Goal: Task Accomplishment & Management: Use online tool/utility

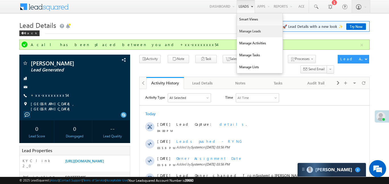
click at [244, 30] on link "Manage Leads" at bounding box center [260, 31] width 46 height 12
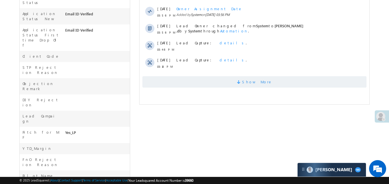
scroll to position [209, 0]
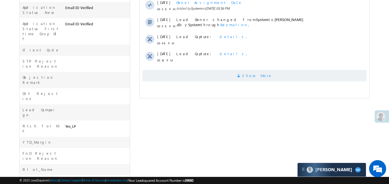
click at [240, 74] on span "Show More" at bounding box center [254, 75] width 224 height 11
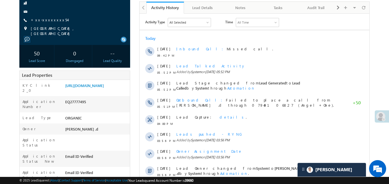
scroll to position [47, 0]
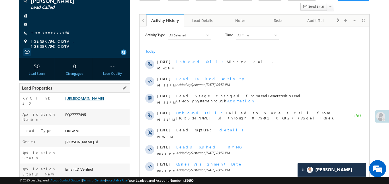
click at [104, 101] on link "https://angelbroking1-pk3em7sa.customui-test.leadsquared.com?leadId=3a4b7a4c-a3…" at bounding box center [84, 98] width 39 height 5
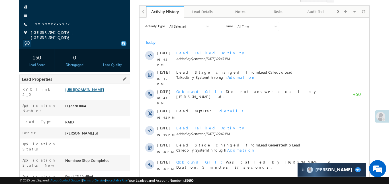
click at [104, 92] on link "https://angelbroking1-pk3em7sa.customui-test.leadsquared.com?leadId=54ccf618-41…" at bounding box center [84, 89] width 39 height 5
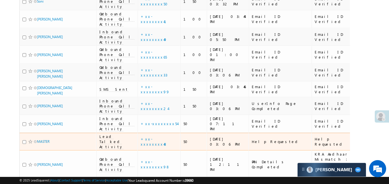
scroll to position [517, 0]
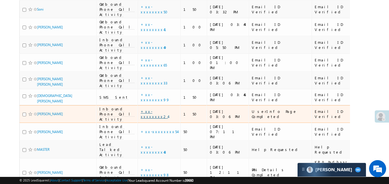
click at [141, 109] on link "+xx-xxxxxxxx24" at bounding box center [154, 114] width 27 height 10
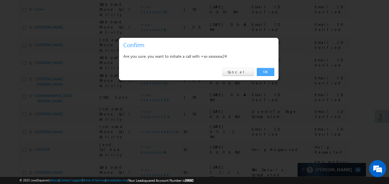
click at [269, 72] on link "OK" at bounding box center [265, 72] width 17 height 8
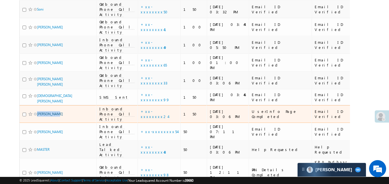
scroll to position [0, 0]
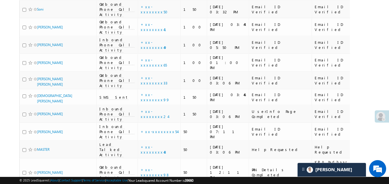
click at [381, 25] on body "Menu Aakansha .d Aakan sha.D @ange lbrok ing.c om" at bounding box center [194, 136] width 389 height 1339
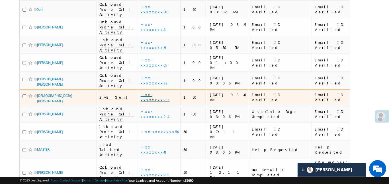
click at [147, 92] on link "+xx-xxxxxxxx99" at bounding box center [155, 97] width 29 height 10
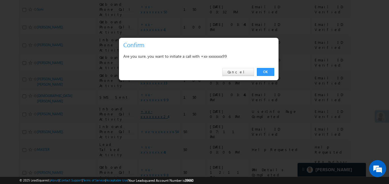
drag, startPoint x: 266, startPoint y: 73, endPoint x: 143, endPoint y: 66, distance: 122.9
click at [266, 73] on link "OK" at bounding box center [265, 72] width 17 height 8
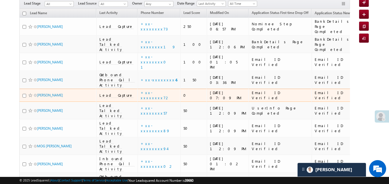
scroll to position [69, 0]
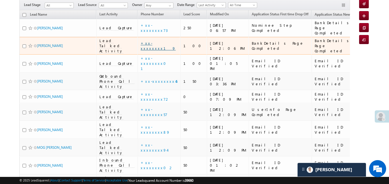
click at [141, 41] on link "+xx-xxxxxxxx19" at bounding box center [158, 46] width 35 height 10
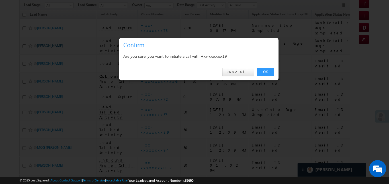
drag, startPoint x: 269, startPoint y: 73, endPoint x: 41, endPoint y: 36, distance: 231.5
click at [269, 73] on link "OK" at bounding box center [265, 72] width 17 height 8
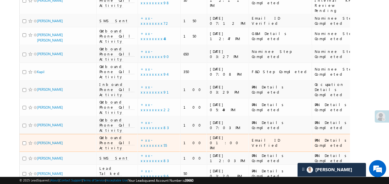
scroll to position [718, 0]
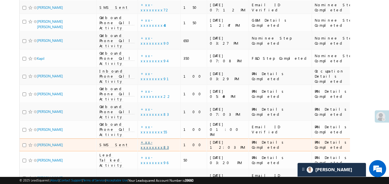
click at [143, 140] on link "+xx-xxxxxxxx83" at bounding box center [155, 145] width 28 height 10
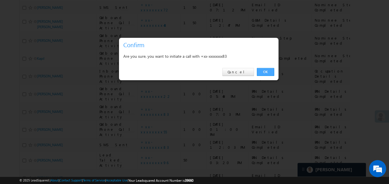
click at [265, 73] on link "OK" at bounding box center [265, 72] width 17 height 8
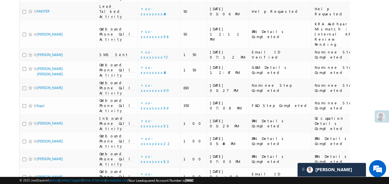
scroll to position [669, 0]
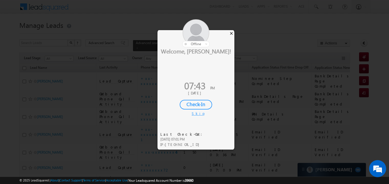
click at [231, 33] on div "×" at bounding box center [231, 33] width 6 height 6
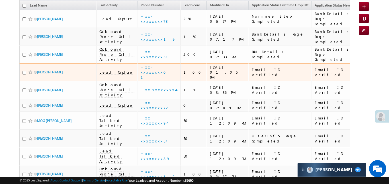
scroll to position [59, 0]
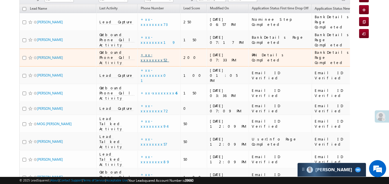
click at [143, 52] on link "+xx-xxxxxxxx52" at bounding box center [155, 57] width 28 height 10
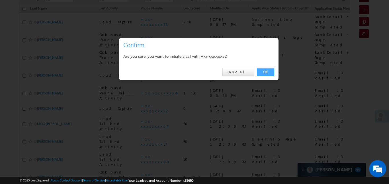
click at [264, 71] on link "OK" at bounding box center [265, 72] width 17 height 8
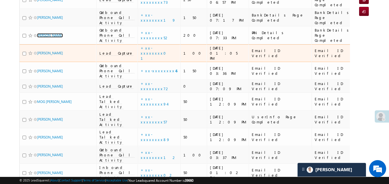
scroll to position [99, 0]
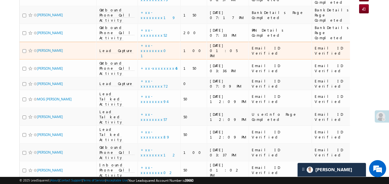
click at [361, 46] on div "Lead Called" at bounding box center [377, 51] width 32 height 10
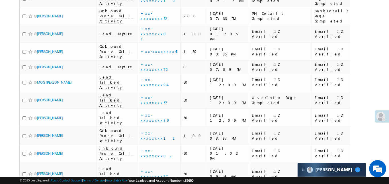
scroll to position [20, 0]
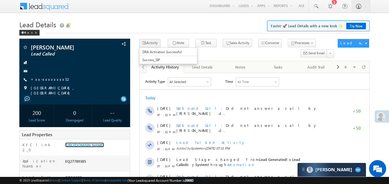
scroll to position [227, 0]
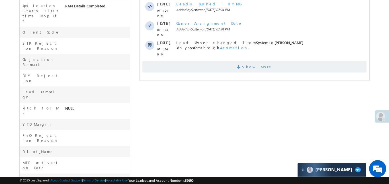
click at [216, 61] on span "Show More" at bounding box center [254, 66] width 224 height 11
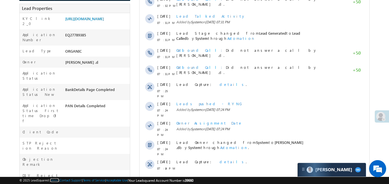
scroll to position [7, 0]
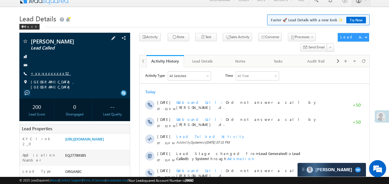
click at [52, 73] on link "+xx-xxxxxxxx52" at bounding box center [51, 73] width 40 height 5
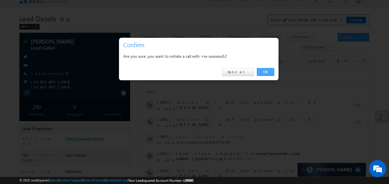
click at [269, 75] on link "OK" at bounding box center [265, 72] width 17 height 8
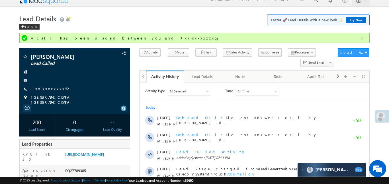
scroll to position [168, 0]
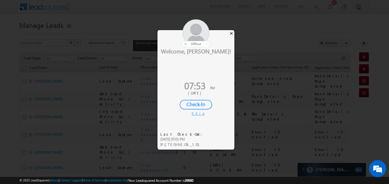
click at [232, 32] on div "×" at bounding box center [231, 33] width 6 height 6
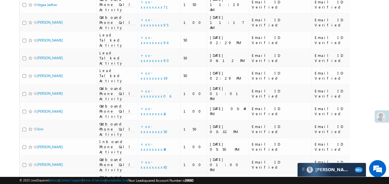
scroll to position [404, 0]
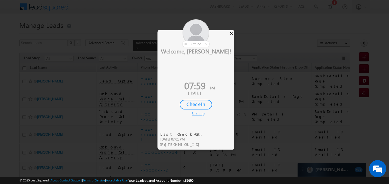
click at [231, 34] on div "×" at bounding box center [231, 33] width 6 height 6
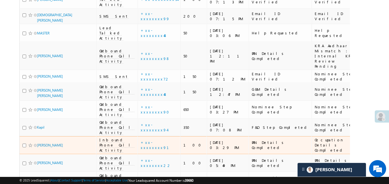
scroll to position [649, 0]
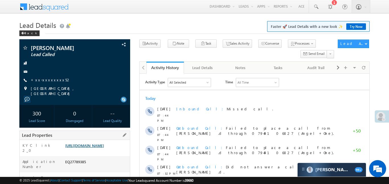
click at [104, 148] on link "[URL][DOMAIN_NAME]" at bounding box center [84, 145] width 39 height 5
